Goal: Contribute content: Contribute content

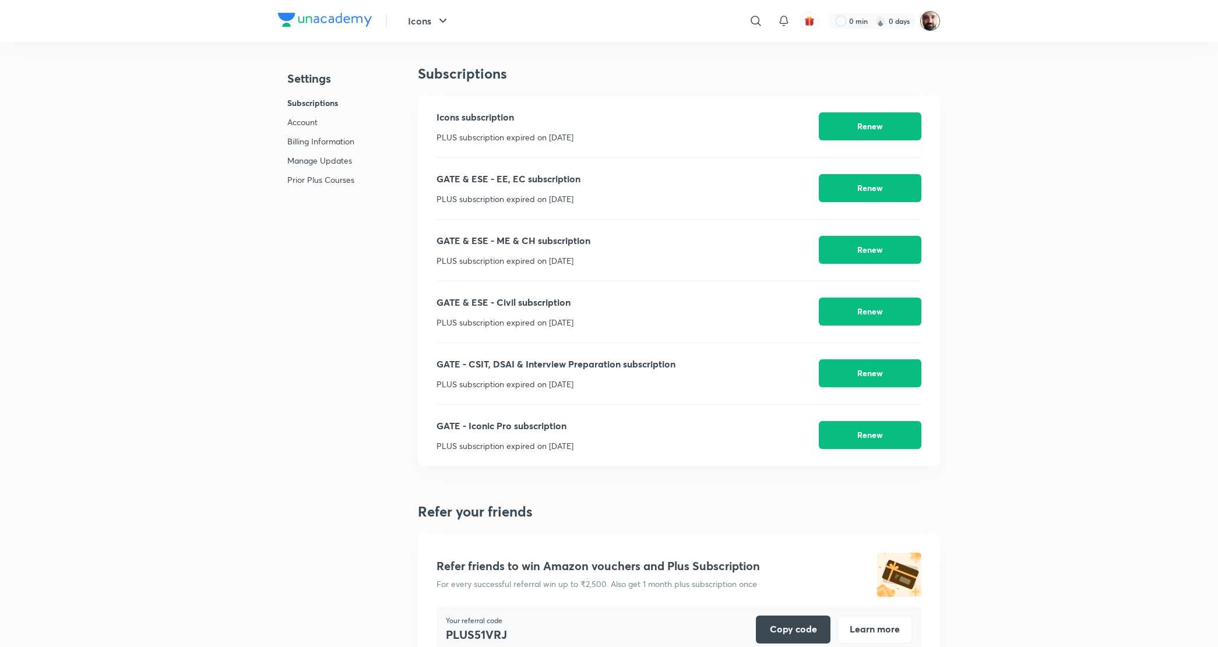
click at [924, 19] on img at bounding box center [930, 21] width 20 height 20
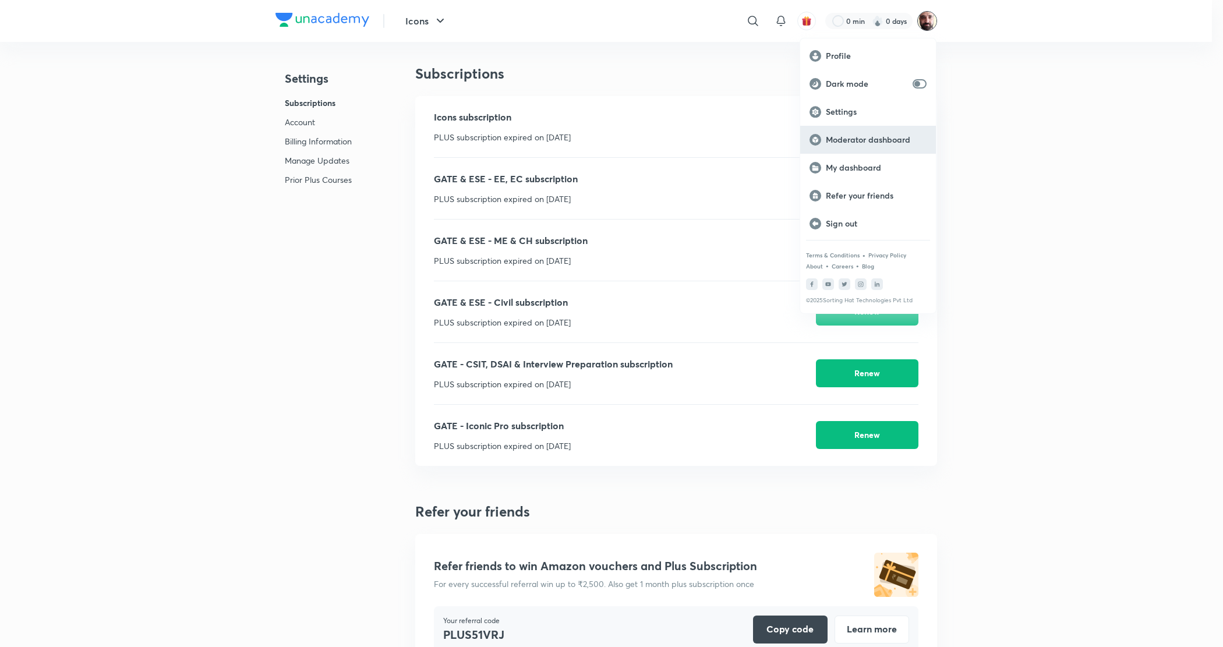
click at [863, 135] on p "Moderator dashboard" at bounding box center [876, 140] width 101 height 10
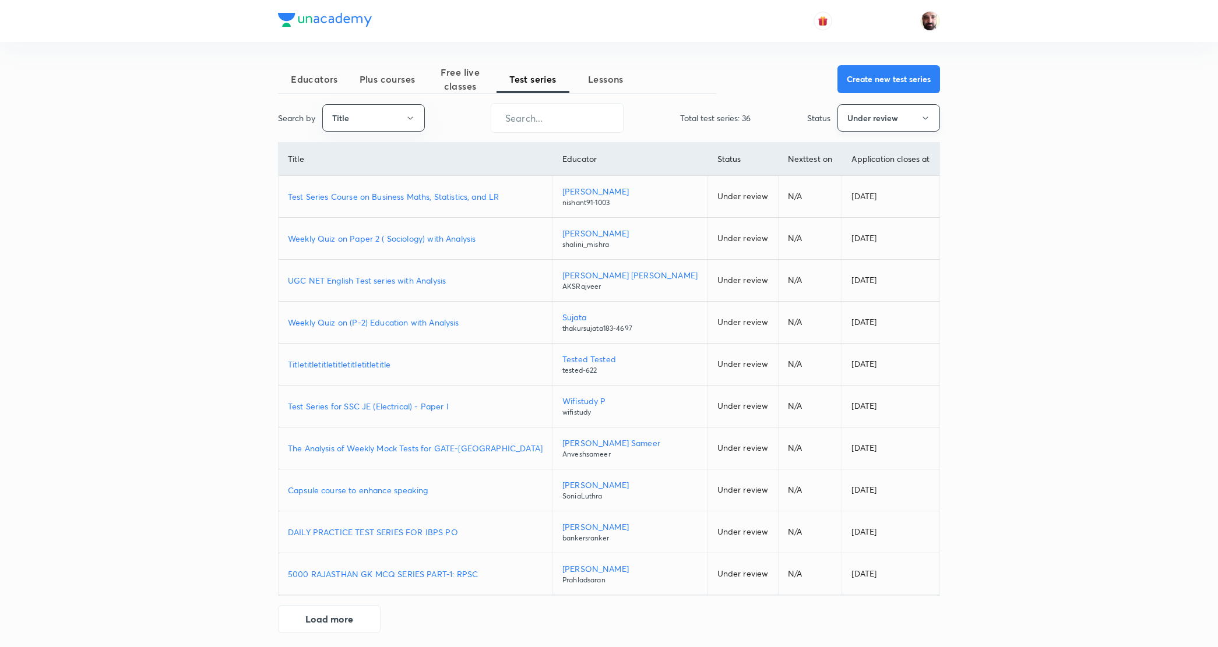
click at [907, 121] on button "Under review" at bounding box center [888, 117] width 103 height 27
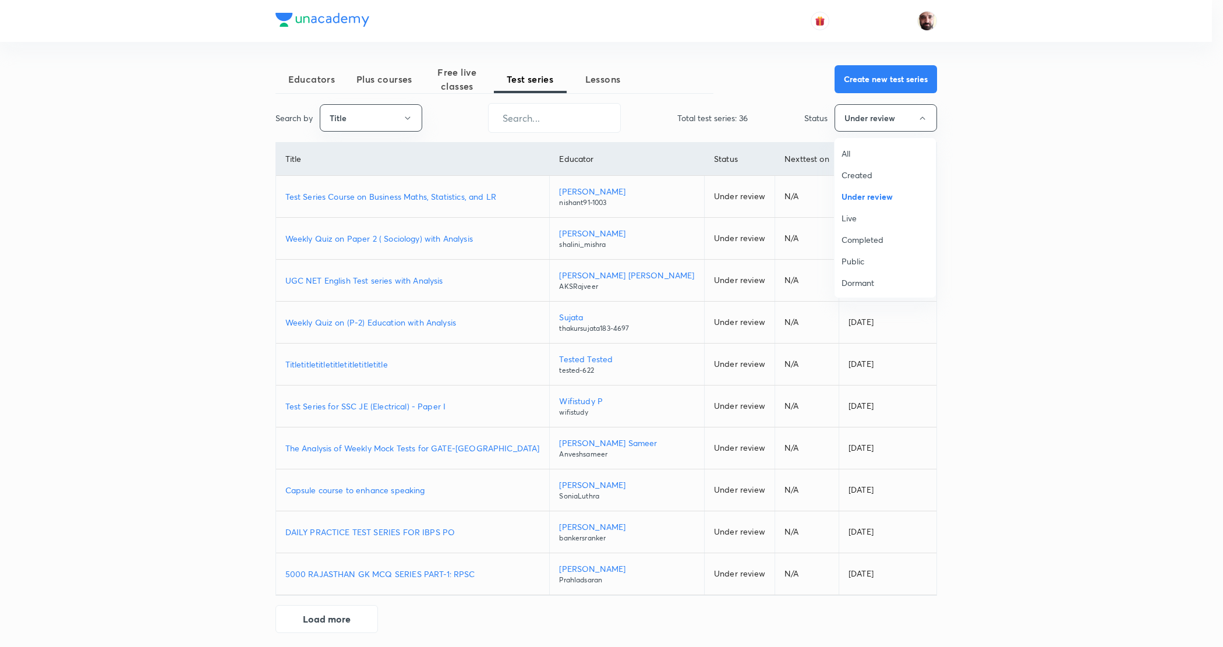
click at [853, 152] on span "All" at bounding box center [885, 153] width 87 height 12
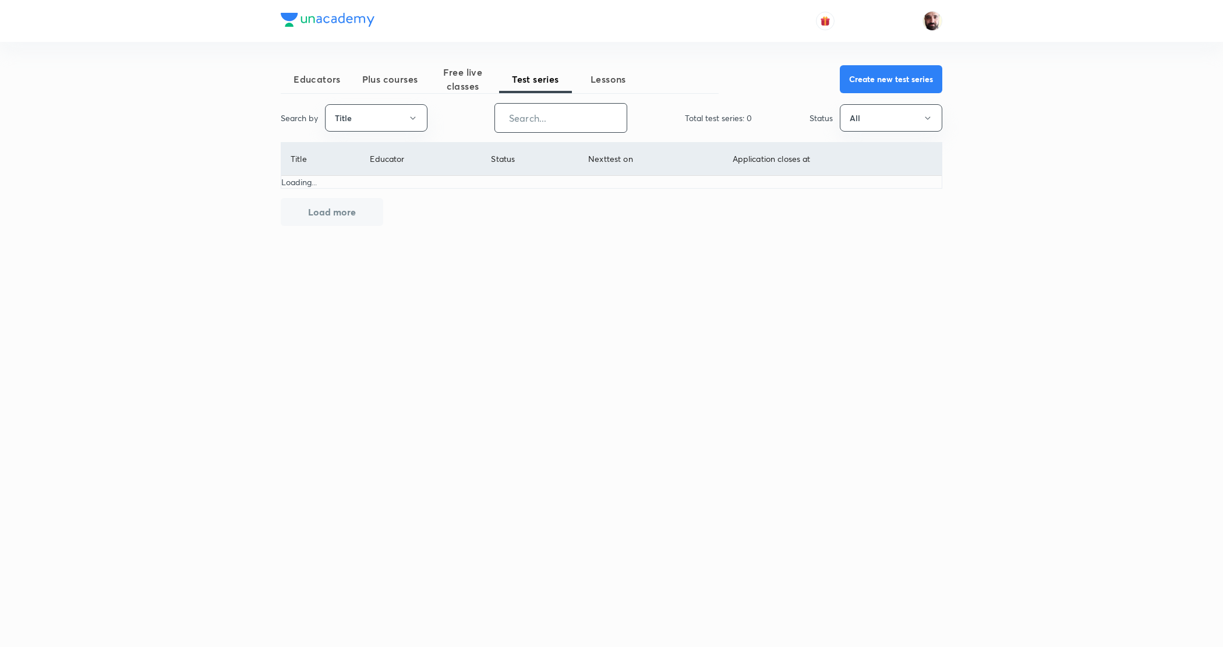
click at [584, 122] on input "text" at bounding box center [561, 118] width 132 height 30
type input "SSC JE"
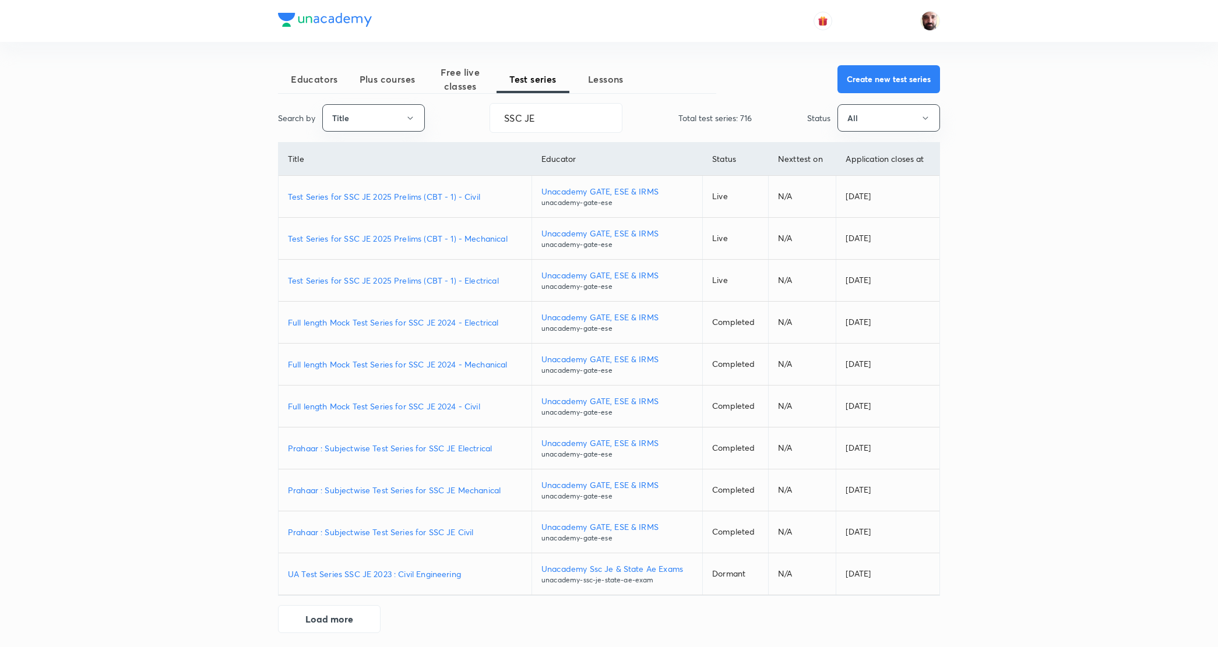
click at [363, 195] on p "Test Series for SSC JE 2025 Prelims (CBT - 1) - Civil" at bounding box center [405, 196] width 234 height 12
click at [374, 241] on p "Test Series for SSC JE 2025 Prelims (CBT - 1) - Mechanical" at bounding box center [405, 238] width 234 height 12
click at [371, 281] on p "Test Series for SSC JE 2025 Prelims (CBT - 1) - Electrical" at bounding box center [405, 280] width 234 height 12
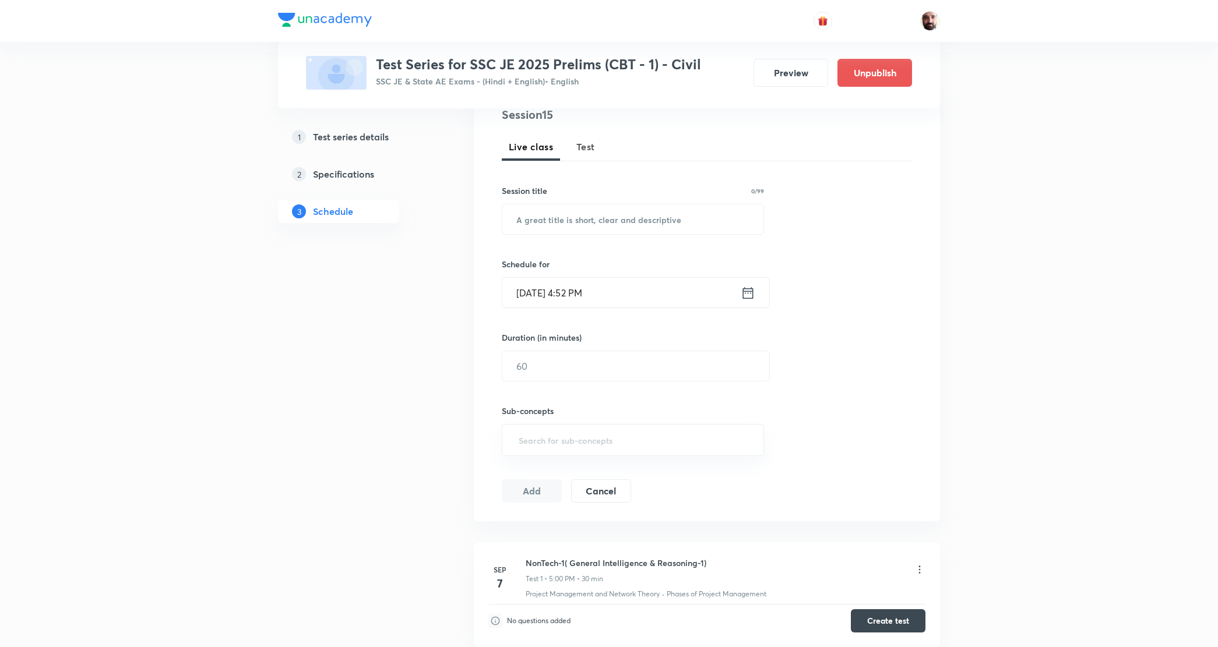
scroll to position [364, 0]
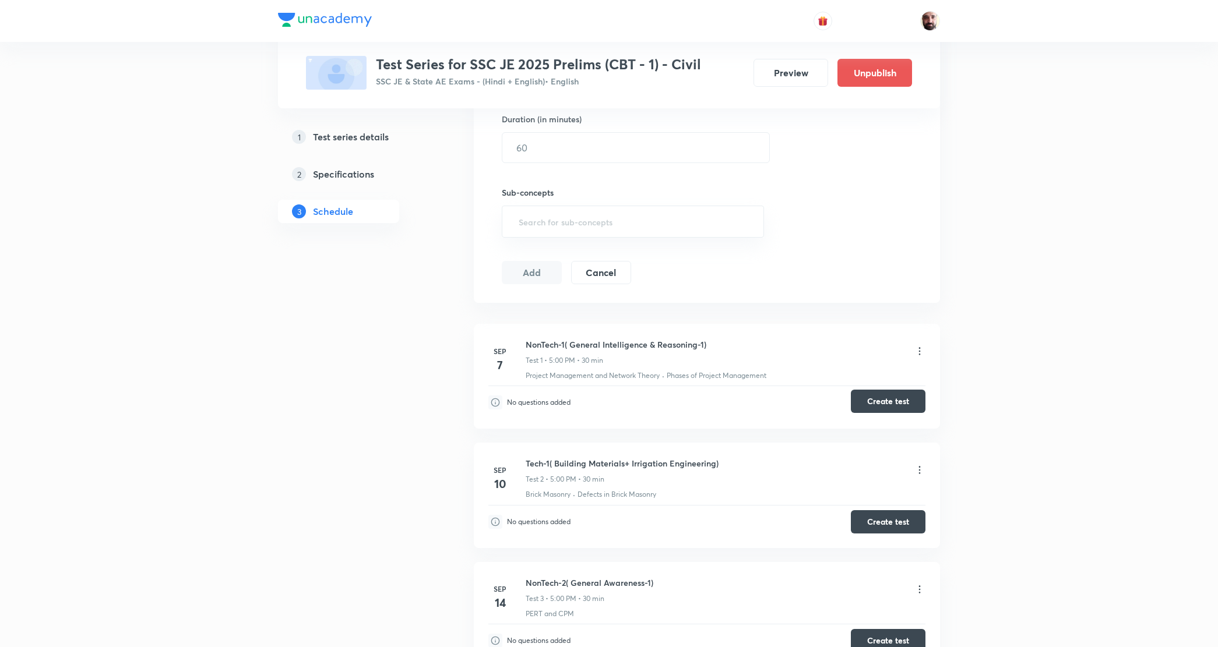
click at [887, 391] on button "Create test" at bounding box center [888, 401] width 75 height 23
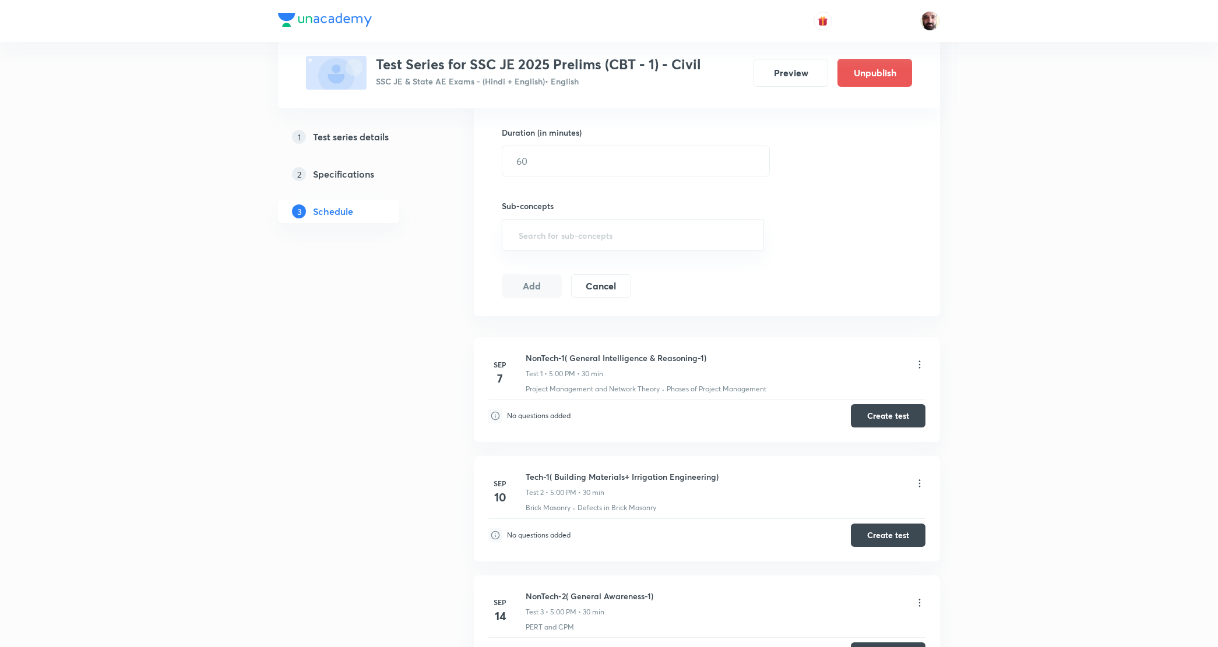
scroll to position [0, 0]
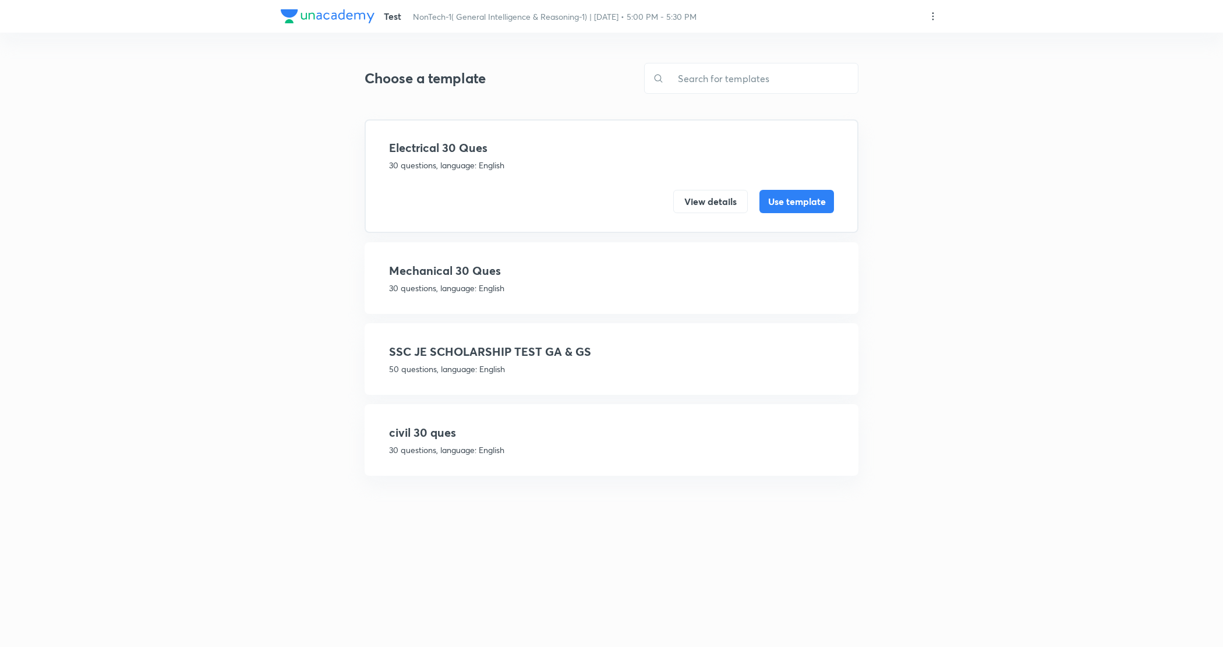
click at [542, 352] on h4 "SSC JE SCHOLARSHIP TEST GA & GS" at bounding box center [611, 351] width 445 height 17
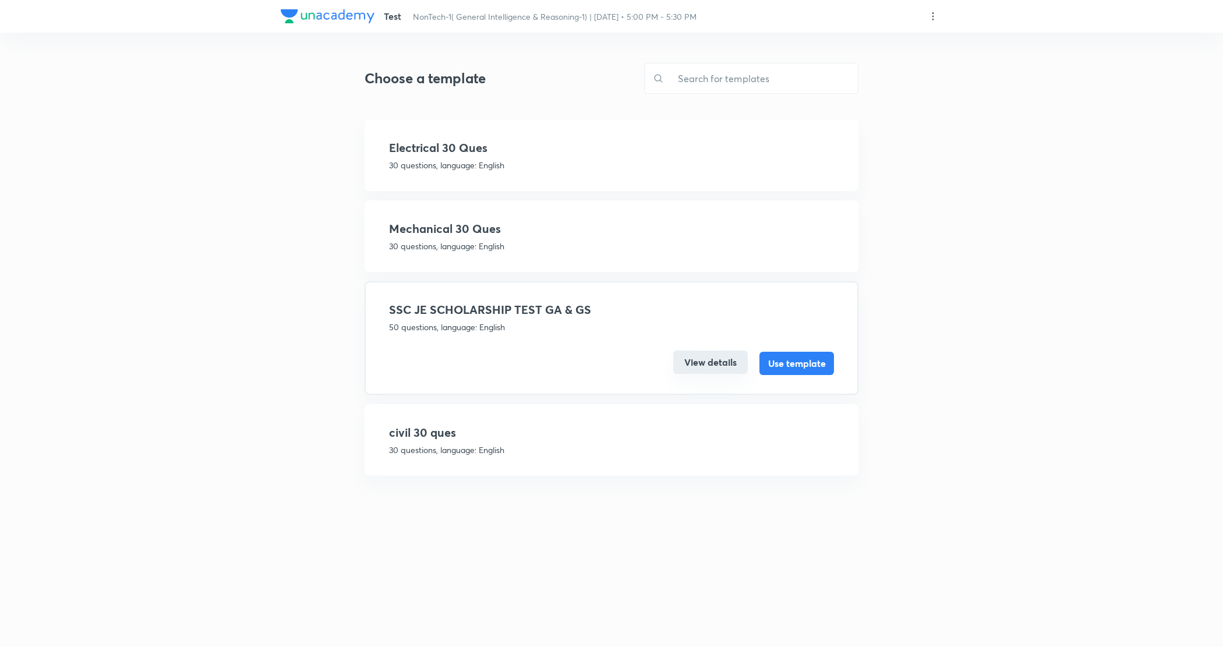
click at [726, 365] on button "View details" at bounding box center [710, 362] width 75 height 23
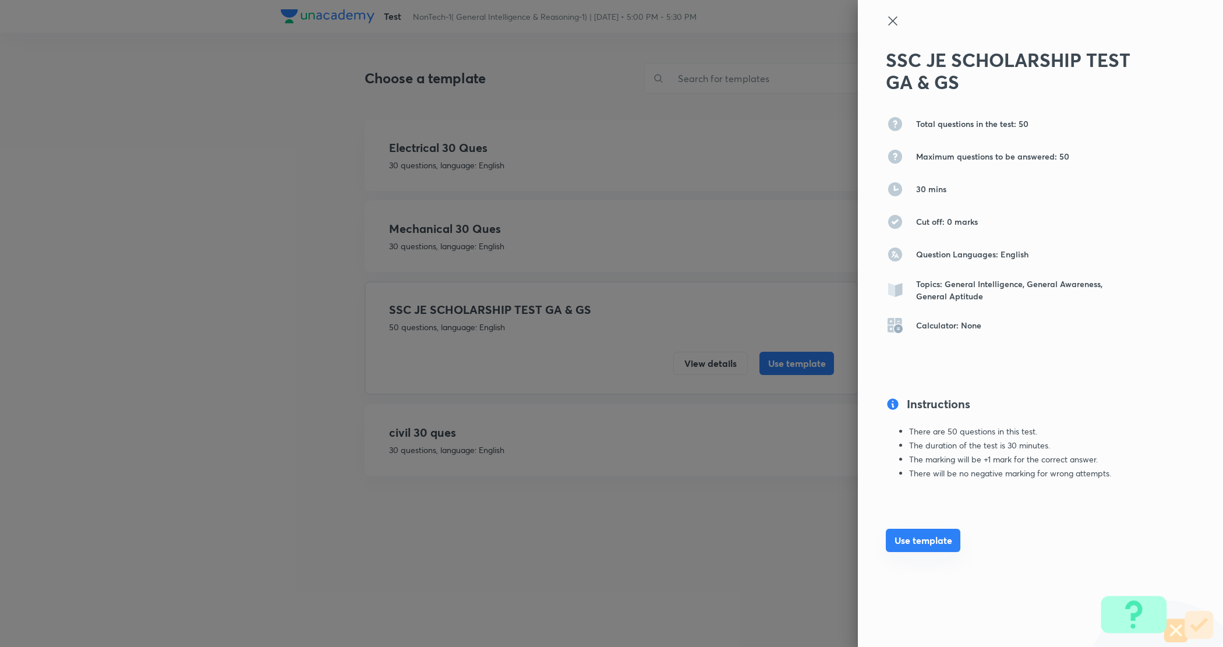
click at [924, 539] on button "Use template" at bounding box center [923, 540] width 75 height 23
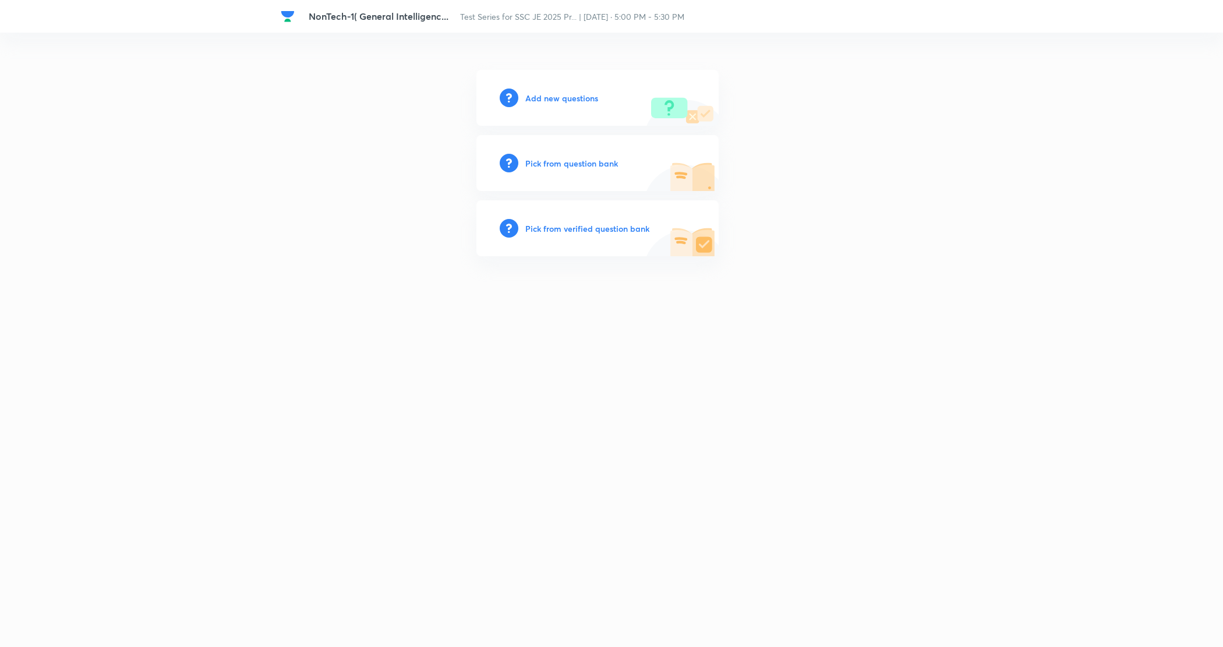
click at [567, 95] on h6 "Add new questions" at bounding box center [561, 98] width 73 height 12
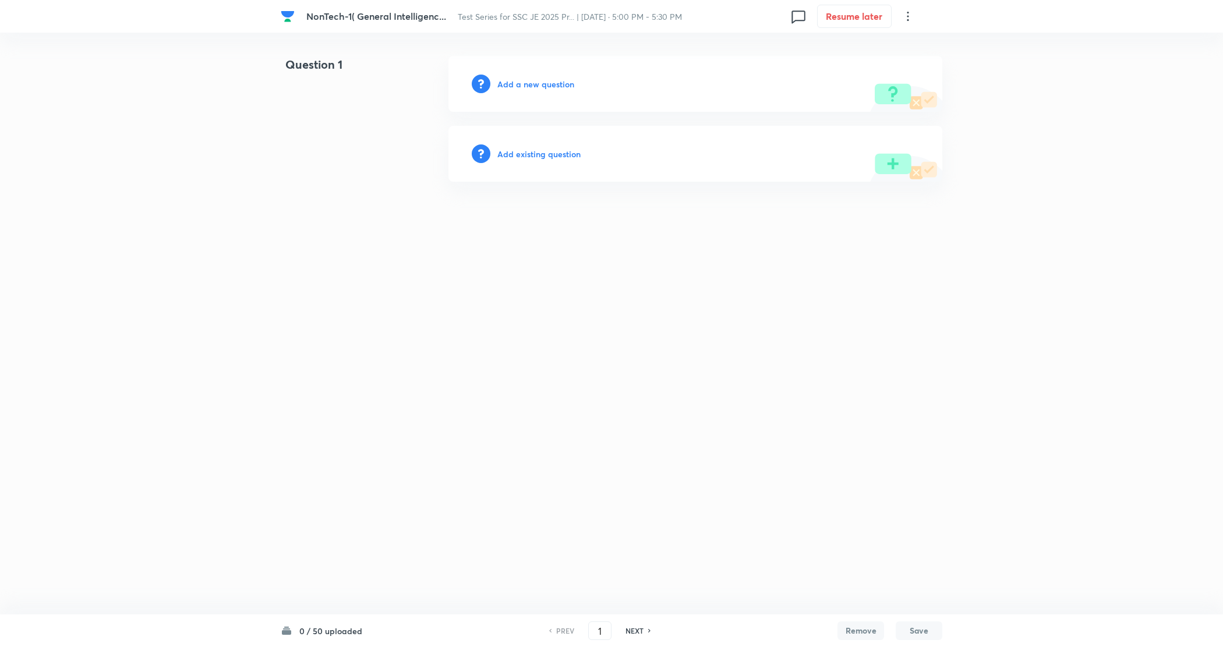
click at [528, 86] on h6 "Add a new question" at bounding box center [536, 84] width 77 height 12
click at [528, 86] on h6 "Choose a question type" at bounding box center [543, 84] width 90 height 12
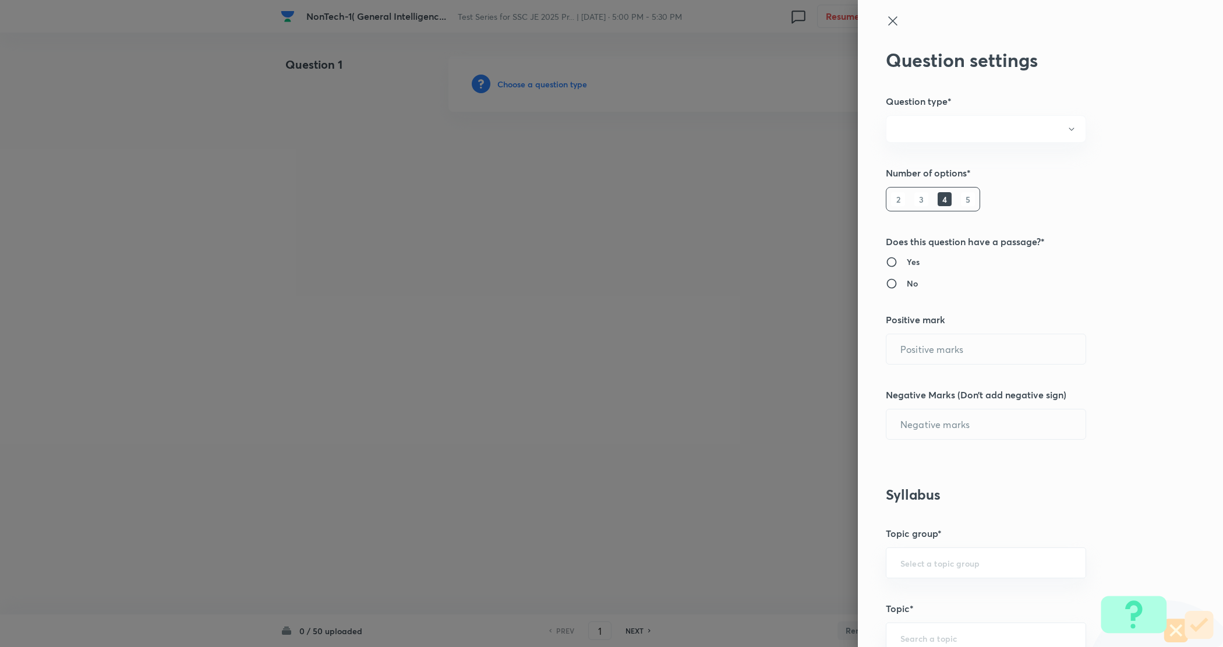
radio input "true"
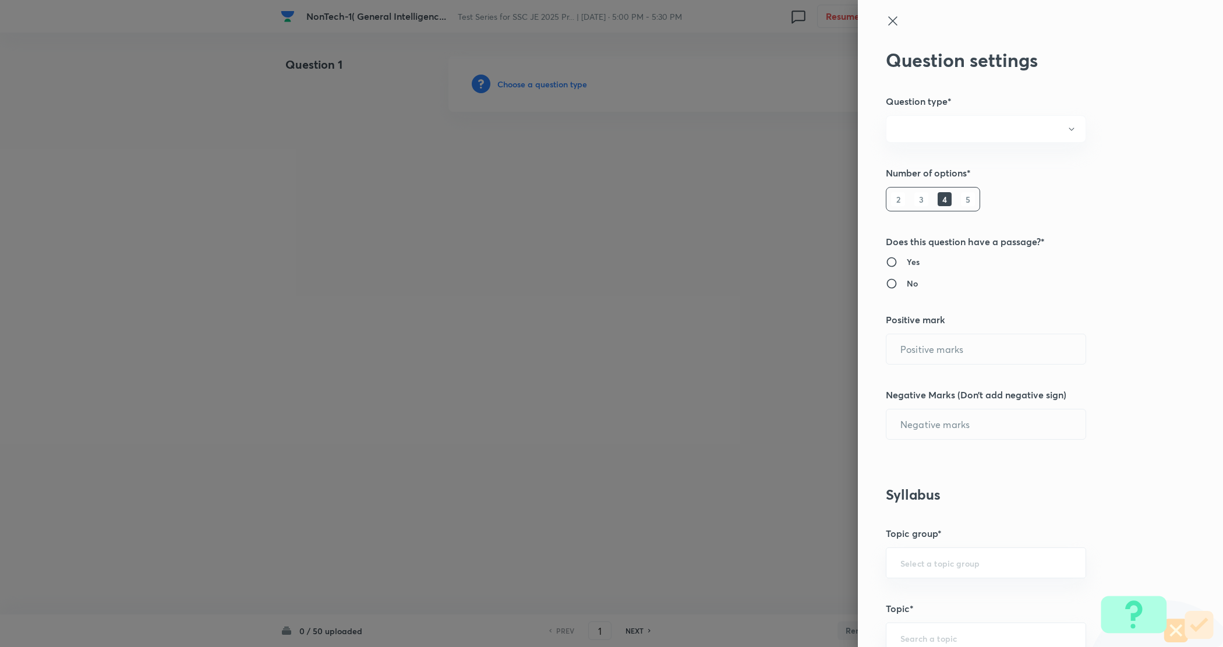
radio input "true"
type input "1"
type input "0"
click at [886, 22] on icon at bounding box center [893, 21] width 14 height 14
